Goal: Information Seeking & Learning: Learn about a topic

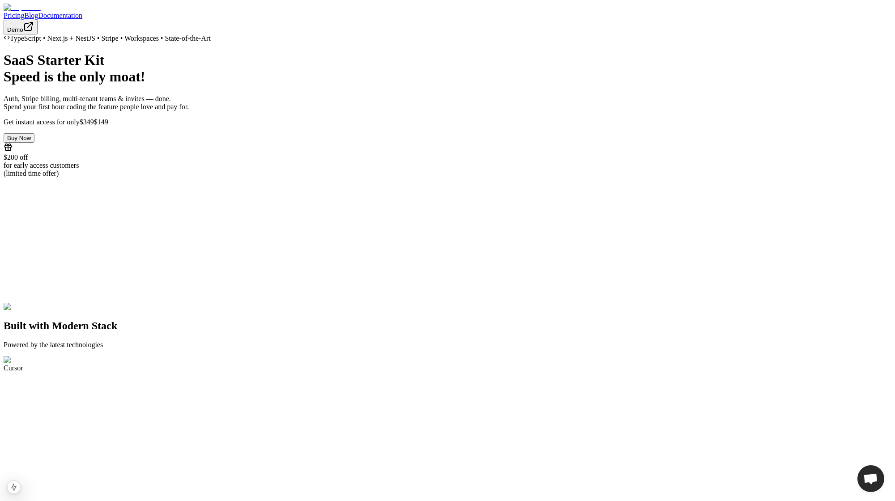
scroll to position [26, 0]
click at [38, 13] on link "Blog" at bounding box center [31, 16] width 14 height 8
click at [38, 15] on link "Blog" at bounding box center [31, 16] width 14 height 8
click at [222, 85] on h1 "SaaS Starter Kit Speed is the only moat!" at bounding box center [448, 68] width 888 height 33
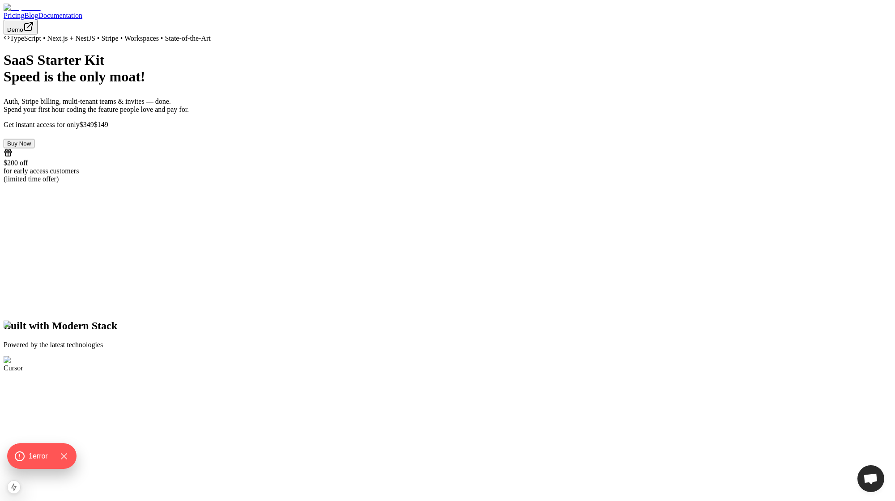
scroll to position [26, 0]
click at [38, 12] on link "Blog" at bounding box center [31, 16] width 14 height 8
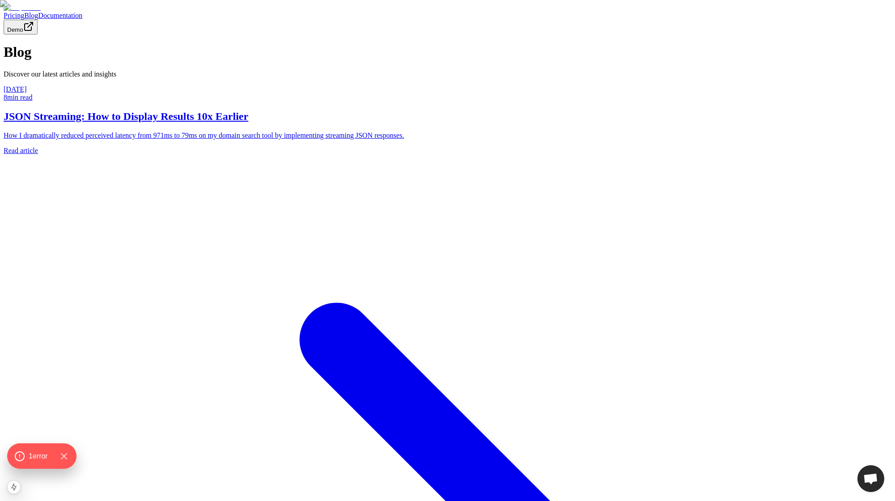
click at [38, 13] on link "Blog" at bounding box center [31, 16] width 14 height 8
click at [264, 202] on img at bounding box center [447, 250] width 895 height 501
click at [266, 123] on h2 "JSON Streaming: How to Display Results 10x Earlier" at bounding box center [448, 117] width 888 height 12
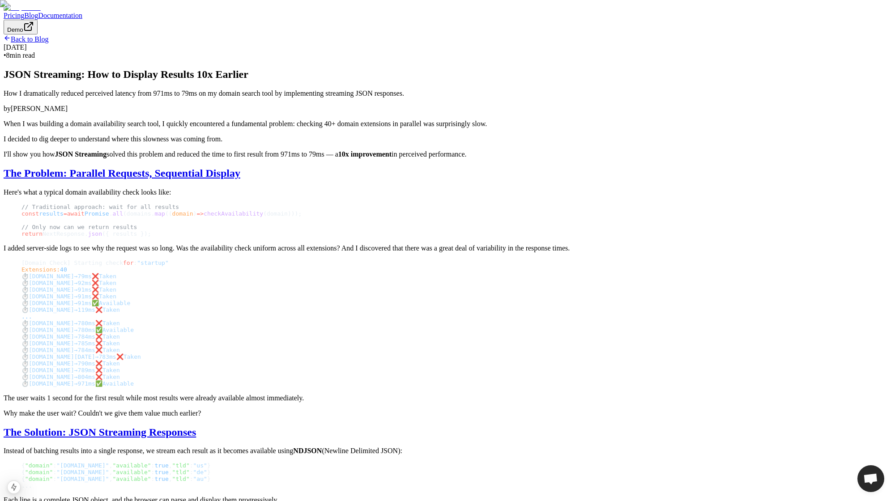
click at [214, 81] on h1 "JSON Streaming: How to Display Results 10x Earlier" at bounding box center [448, 74] width 888 height 12
drag, startPoint x: 214, startPoint y: 365, endPoint x: 269, endPoint y: 365, distance: 55.0
click at [269, 81] on h1 "JSON Streaming: How to Display Results 10x Earlier" at bounding box center [448, 74] width 888 height 12
copy h1 "JSON Streaming"
click at [48, 43] on link "Back to Blog" at bounding box center [26, 39] width 45 height 8
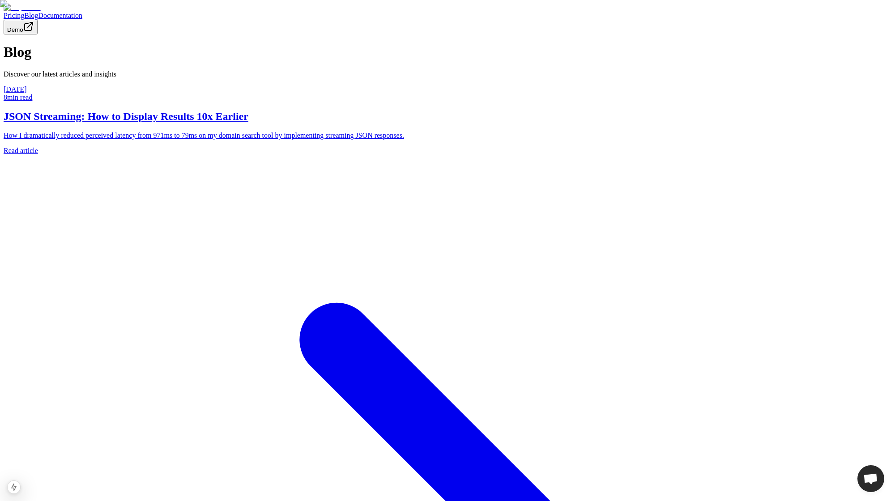
scroll to position [26, 0]
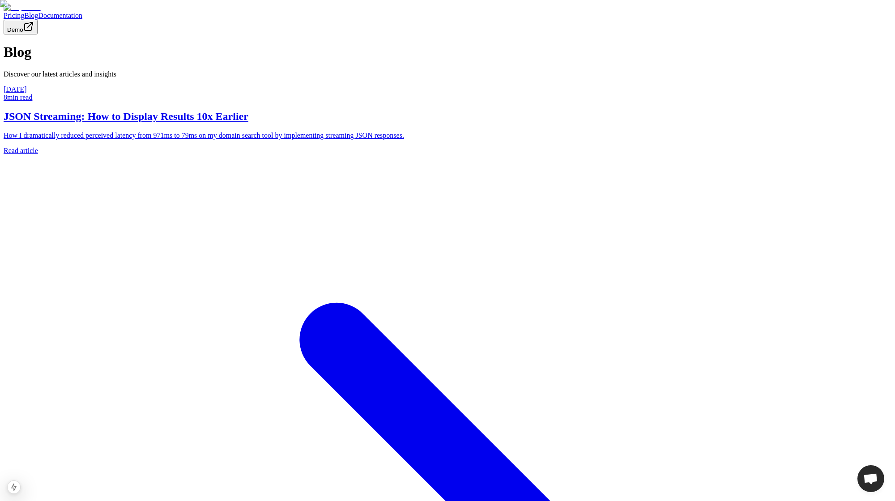
scroll to position [26, 0]
